Goal: Task Accomplishment & Management: Complete application form

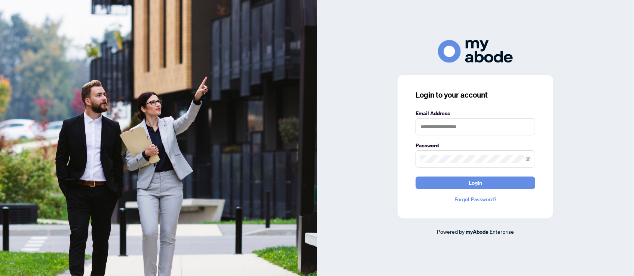
click at [474, 181] on span "Login" at bounding box center [475, 183] width 13 height 12
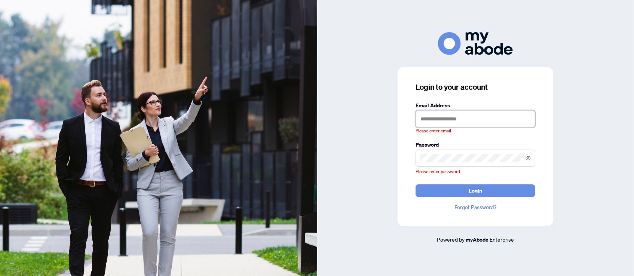
click at [478, 119] on input "text" at bounding box center [476, 118] width 120 height 17
type input "**********"
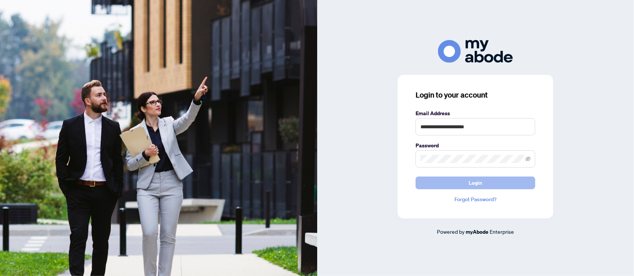
click at [482, 181] on span "Login" at bounding box center [475, 183] width 13 height 12
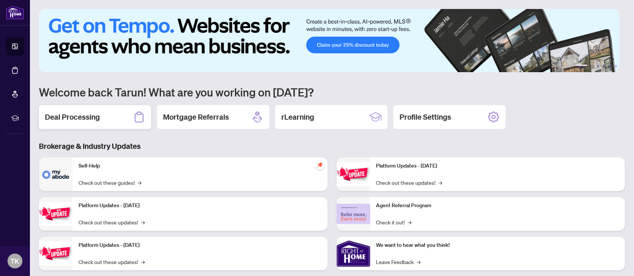
click at [77, 116] on h2 "Deal Processing" at bounding box center [72, 117] width 55 height 10
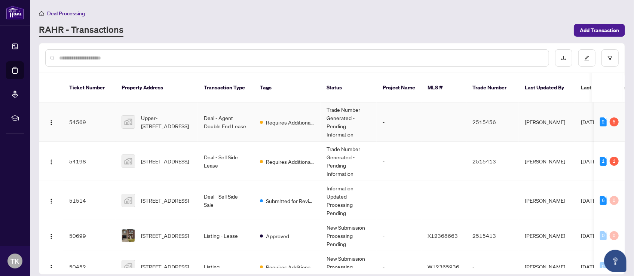
click at [233, 113] on td "Deal - Agent Double End Lease" at bounding box center [226, 121] width 56 height 39
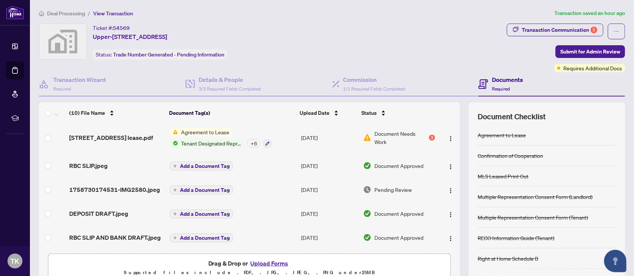
scroll to position [151, 0]
click at [212, 129] on span "Agreement to Lease" at bounding box center [205, 132] width 54 height 8
click at [429, 135] on div "3" at bounding box center [432, 138] width 6 height 6
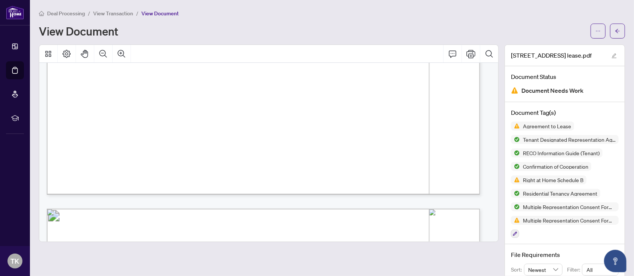
scroll to position [2731, 0]
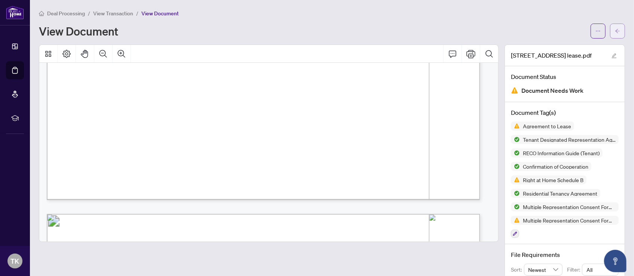
click at [615, 33] on icon "arrow-left" at bounding box center [617, 30] width 5 height 5
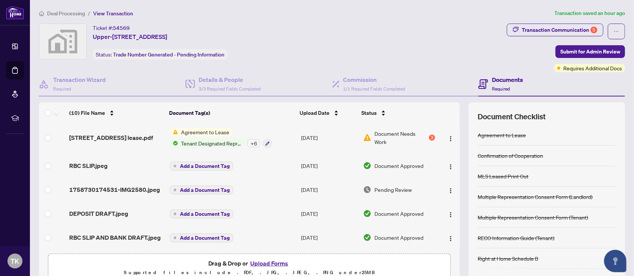
scroll to position [150, 0]
click at [260, 261] on button "Upload Forms" at bounding box center [269, 263] width 42 height 10
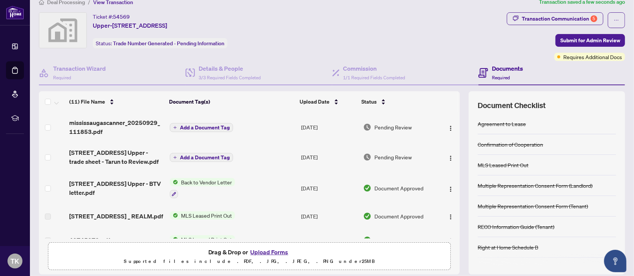
scroll to position [0, 0]
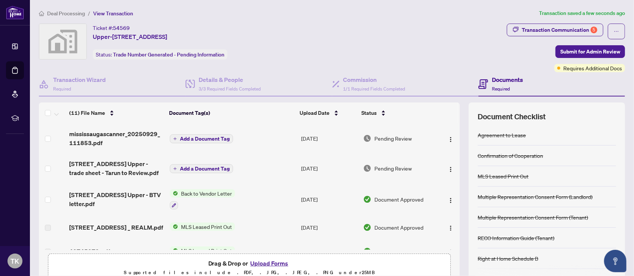
click at [216, 140] on span "Add a Document Tag" at bounding box center [205, 138] width 50 height 5
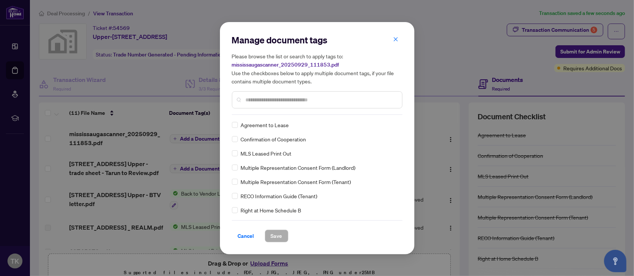
click at [260, 98] on input "text" at bounding box center [321, 100] width 150 height 8
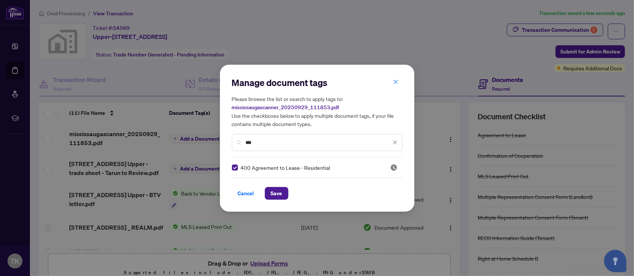
drag, startPoint x: 260, startPoint y: 142, endPoint x: 232, endPoint y: 140, distance: 28.5
click at [232, 140] on div "***" at bounding box center [317, 142] width 171 height 17
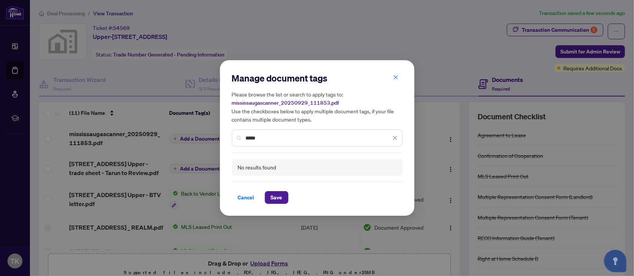
drag, startPoint x: 260, startPoint y: 140, endPoint x: 238, endPoint y: 139, distance: 22.8
click at [238, 139] on div "*****" at bounding box center [317, 137] width 171 height 17
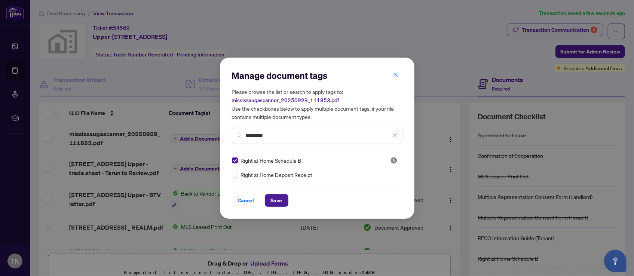
drag, startPoint x: 270, startPoint y: 134, endPoint x: 237, endPoint y: 134, distance: 32.9
click at [237, 134] on div "********" at bounding box center [317, 135] width 171 height 17
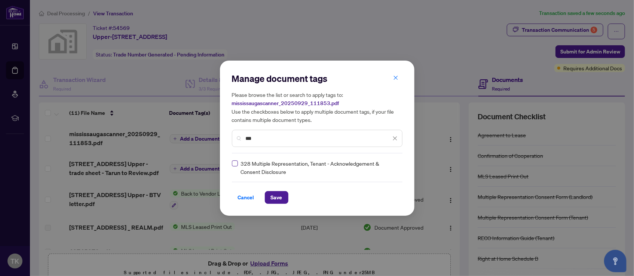
type input "***"
click at [271, 194] on span "Save" at bounding box center [277, 198] width 12 height 12
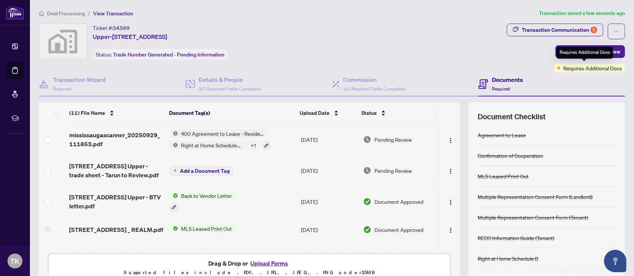
click at [571, 53] on div "Requires Additional Docs" at bounding box center [585, 53] width 56 height 12
click at [568, 49] on span "Submit for Admin Review" at bounding box center [590, 52] width 60 height 12
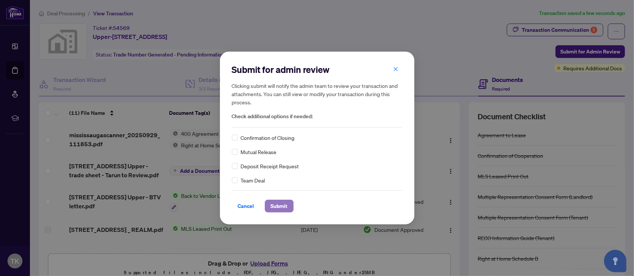
click at [279, 206] on span "Submit" at bounding box center [279, 206] width 17 height 12
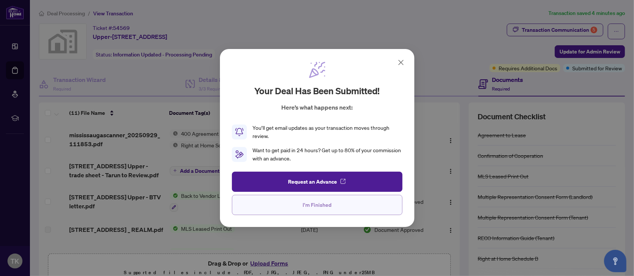
click at [301, 207] on button "I'm Finished" at bounding box center [317, 205] width 171 height 20
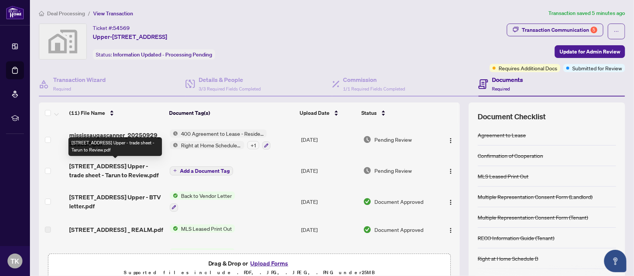
click at [128, 165] on span "59 Denistoun St Upper - trade sheet - Tarun to Review.pdf" at bounding box center [116, 171] width 94 height 18
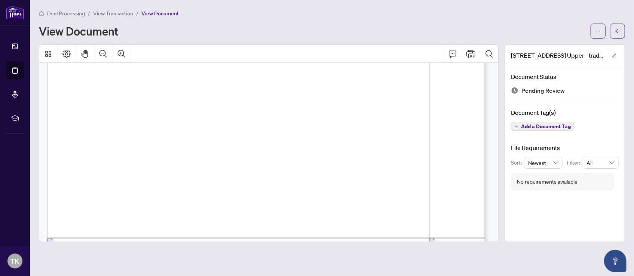
scroll to position [224, 0]
click at [472, 54] on icon "Print" at bounding box center [470, 53] width 9 height 9
click at [621, 30] on button "button" at bounding box center [617, 31] width 15 height 15
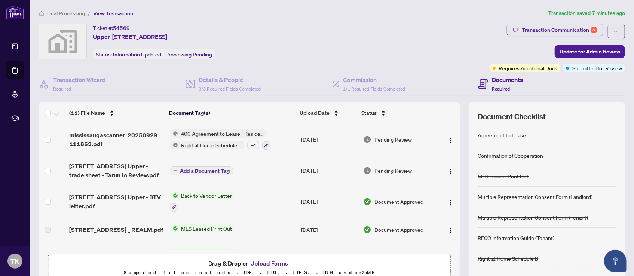
click at [260, 262] on button "Upload Forms" at bounding box center [269, 263] width 42 height 10
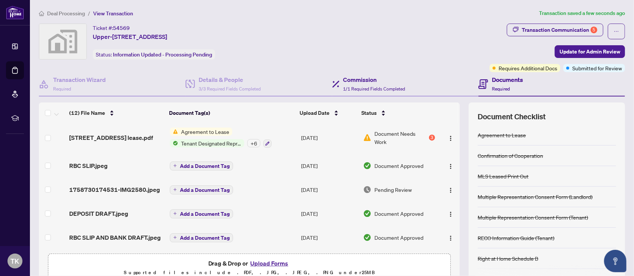
scroll to position [206, 0]
click at [569, 49] on span "Update for Admin Review" at bounding box center [590, 52] width 61 height 12
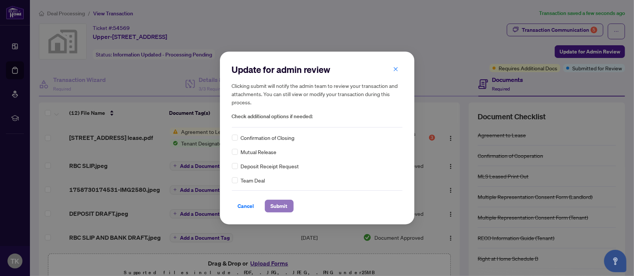
click at [275, 205] on span "Submit" at bounding box center [279, 206] width 17 height 12
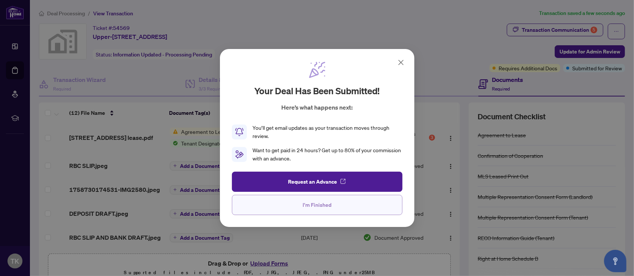
click at [315, 199] on span "I'm Finished" at bounding box center [317, 205] width 29 height 12
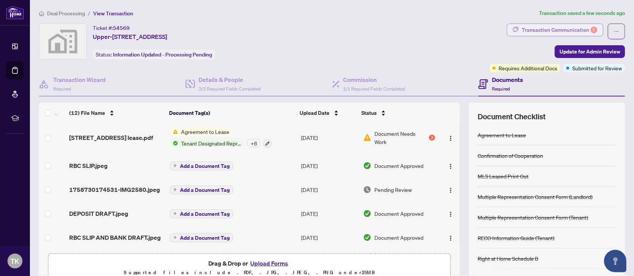
click at [541, 29] on div "Transaction Communication 5" at bounding box center [560, 30] width 76 height 12
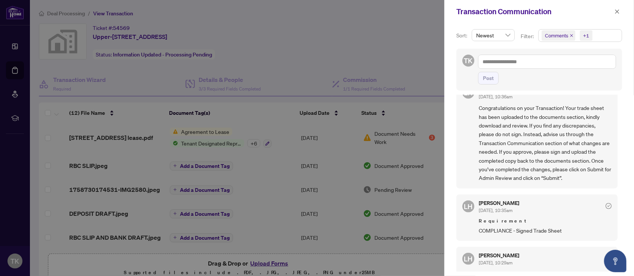
scroll to position [636, 0]
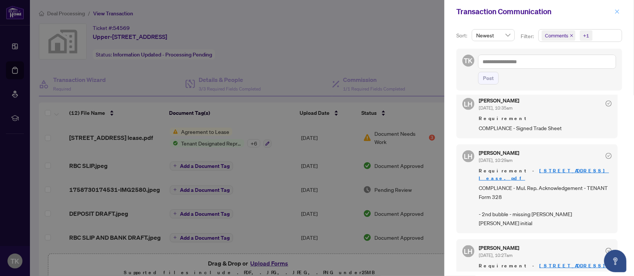
click at [615, 10] on icon "close" at bounding box center [617, 11] width 5 height 5
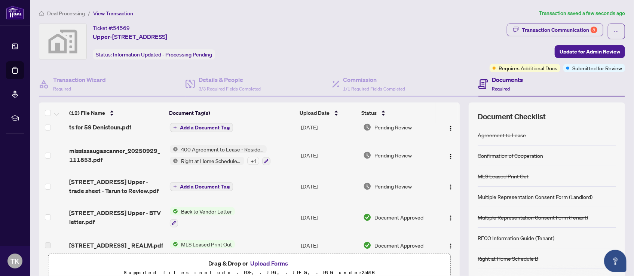
scroll to position [0, 0]
